Goal: Information Seeking & Learning: Check status

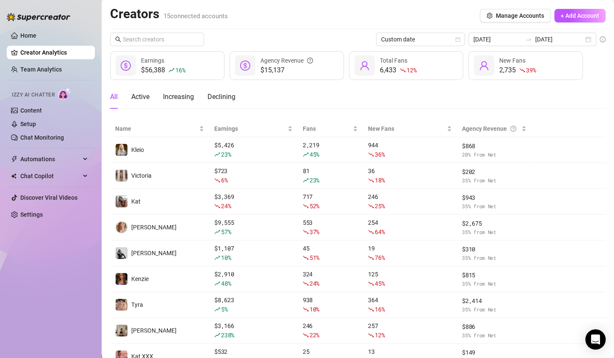
scroll to position [85, 0]
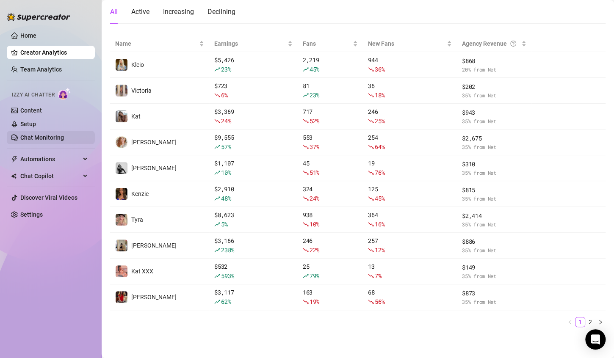
click at [60, 135] on link "Chat Monitoring" at bounding box center [42, 137] width 44 height 7
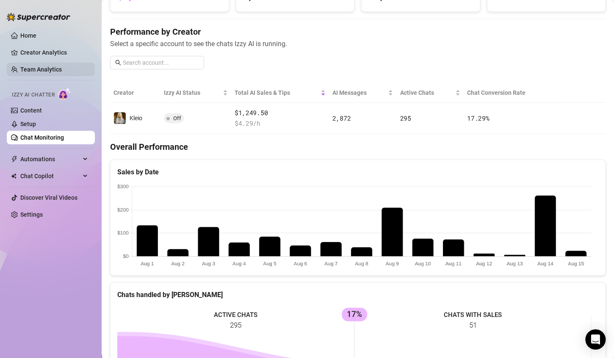
click at [47, 66] on link "Team Analytics" at bounding box center [40, 69] width 41 height 7
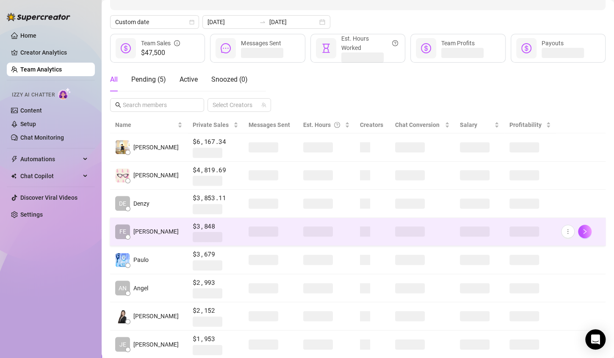
click at [161, 236] on td "FE [PERSON_NAME]" at bounding box center [148, 232] width 77 height 28
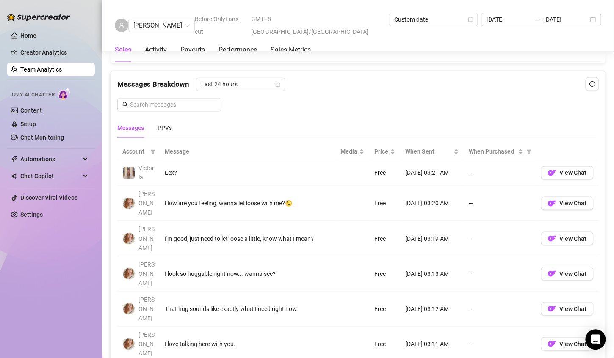
scroll to position [641, 0]
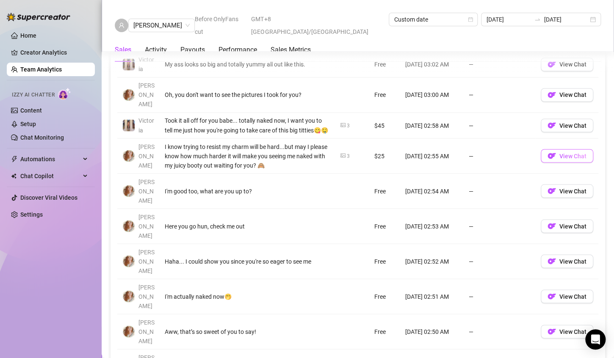
click at [562, 158] on button "View Chat" at bounding box center [567, 156] width 53 height 14
